Goal: Information Seeking & Learning: Learn about a topic

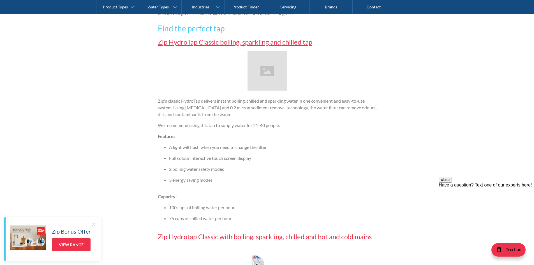
scroll to position [841, 0]
click at [173, 238] on link "Zip Hydrotap Classic with boiling, sparkling, chilled and hot and cold mains" at bounding box center [265, 236] width 214 height 8
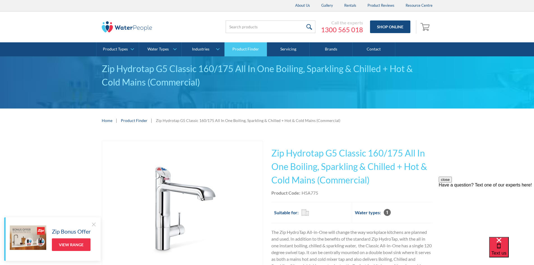
click at [247, 47] on link "Product Finder" at bounding box center [246, 49] width 43 height 14
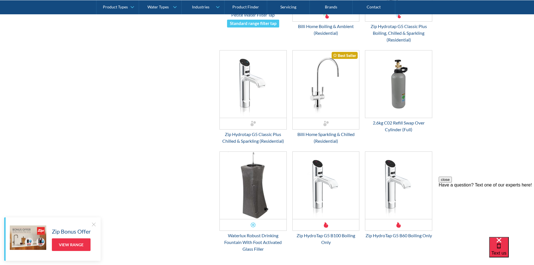
scroll to position [785, 0]
